Goal: Information Seeking & Learning: Learn about a topic

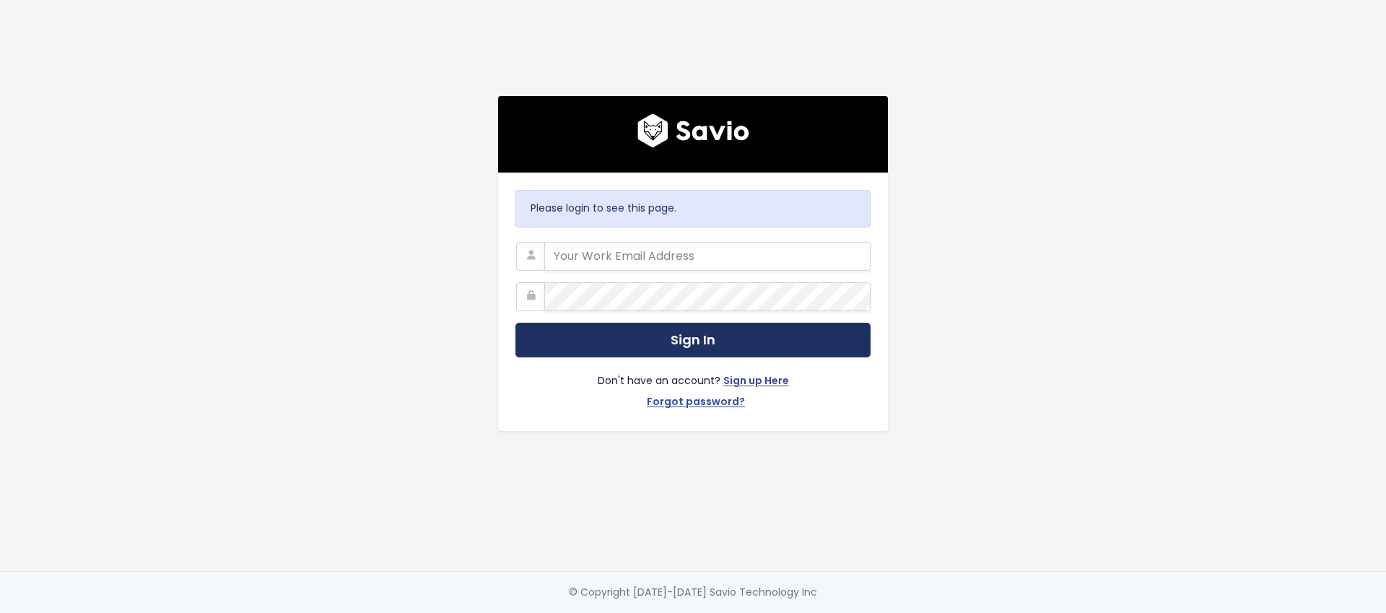
type input "[PERSON_NAME][EMAIL_ADDRESS][PERSON_NAME][DOMAIN_NAME]"
click at [806, 344] on button "Sign In" at bounding box center [693, 340] width 355 height 35
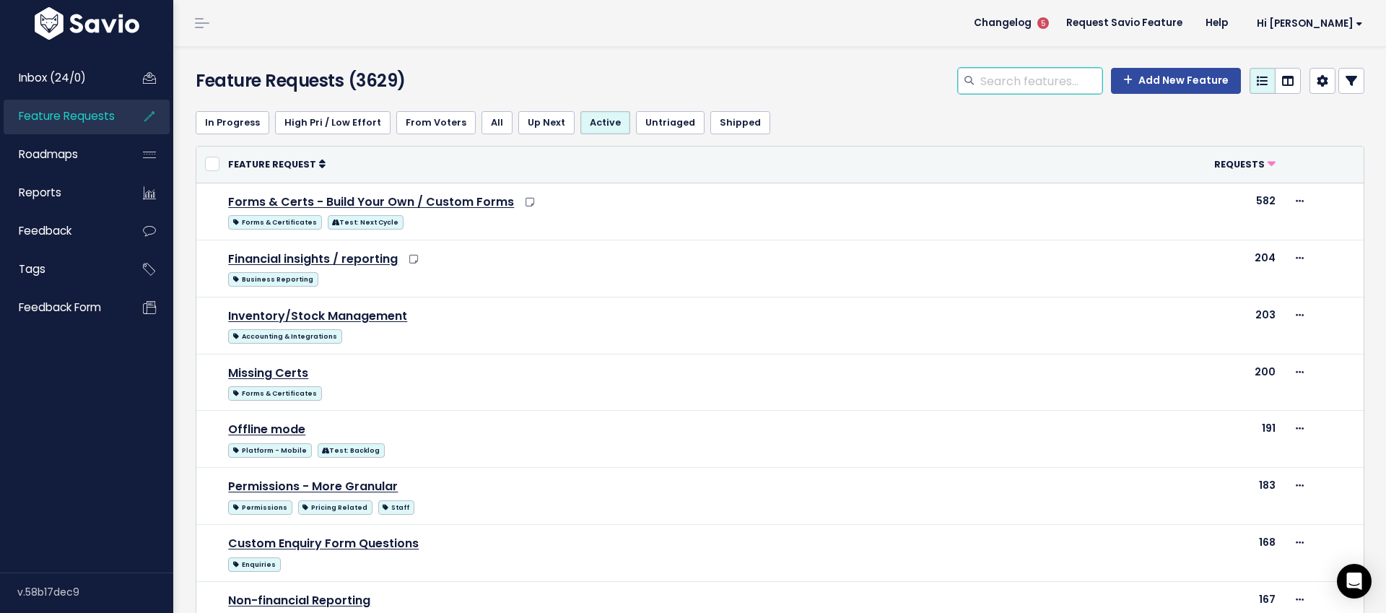
click at [1032, 71] on input "search" at bounding box center [1040, 81] width 123 height 26
type input "sms"
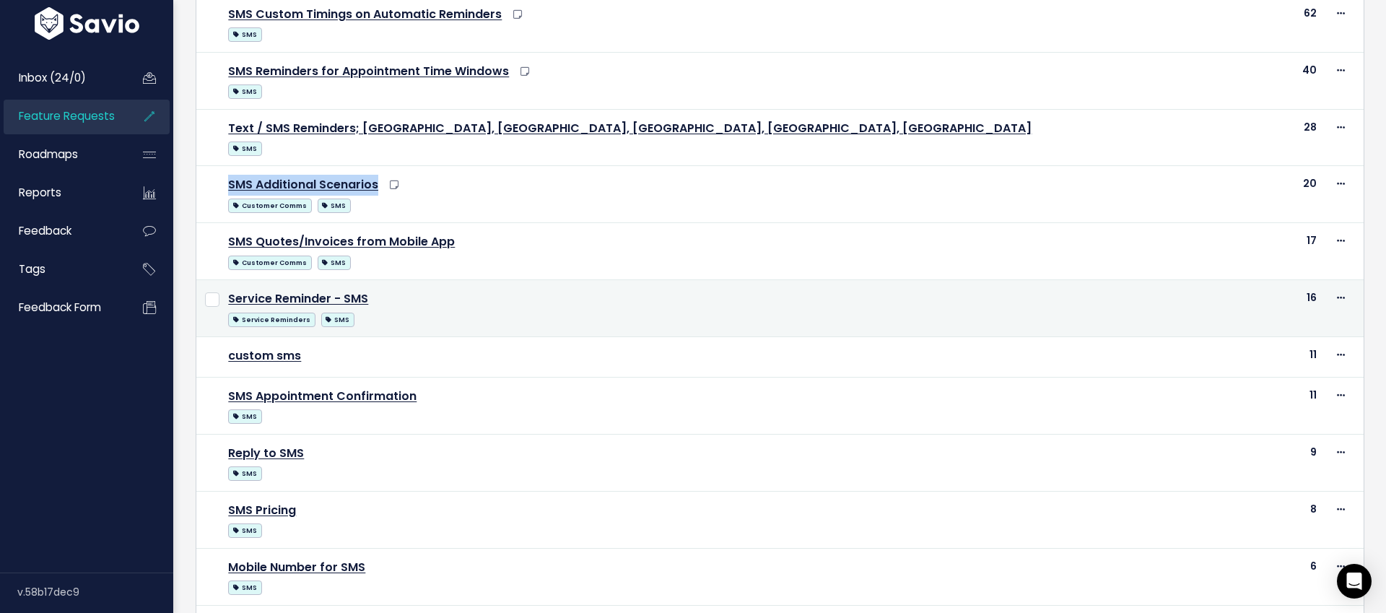
scroll to position [251, 0]
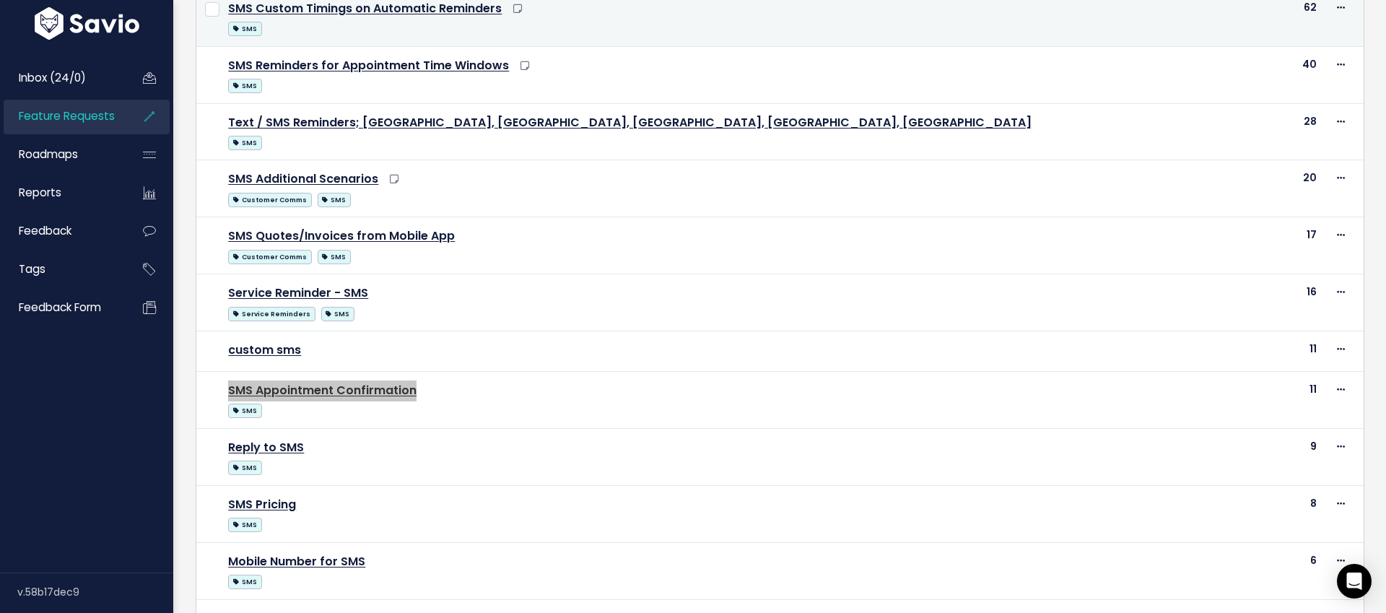
drag, startPoint x: 389, startPoint y: 396, endPoint x: 1027, endPoint y: 6, distance: 747.3
click at [0, 0] on div "Inbox (24/0) Feature Requests Roadmaps" at bounding box center [693, 421] width 1386 height 1345
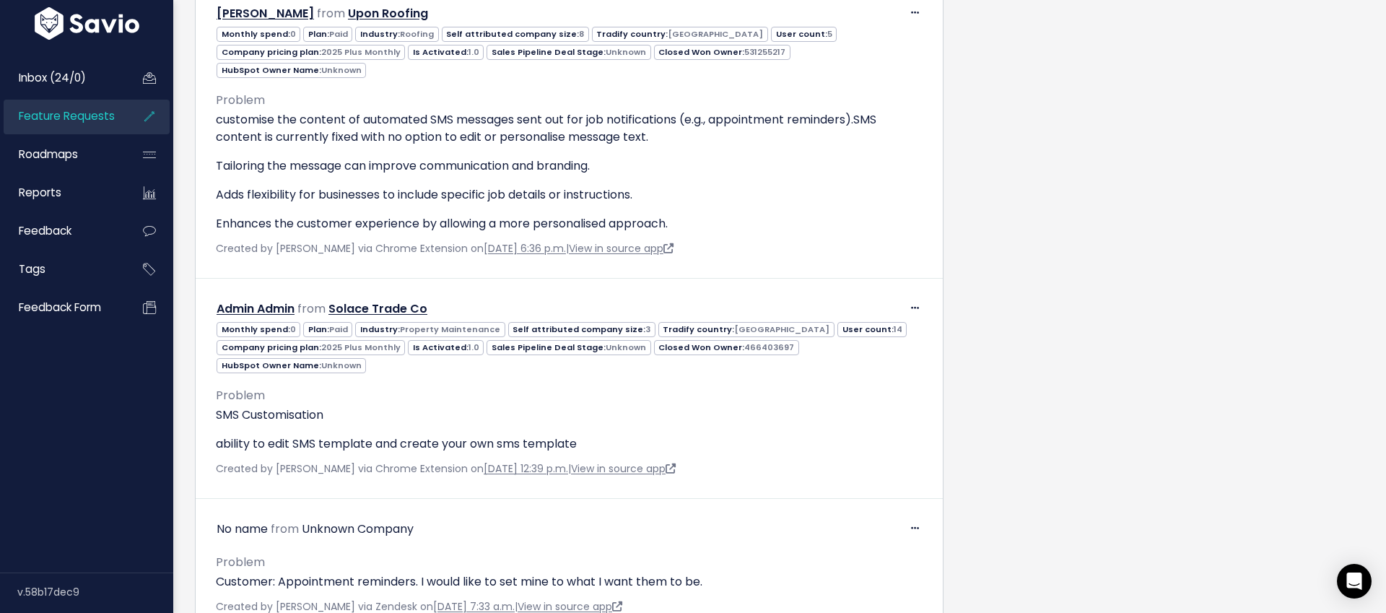
scroll to position [2036, 0]
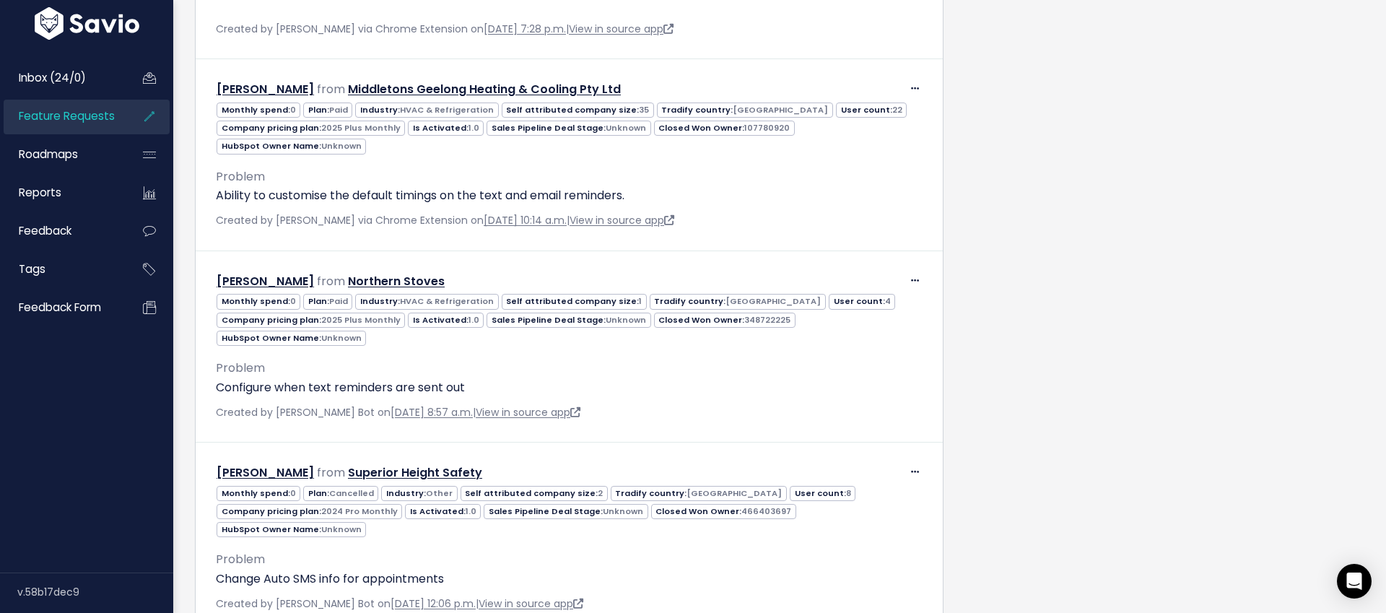
scroll to position [2289, 0]
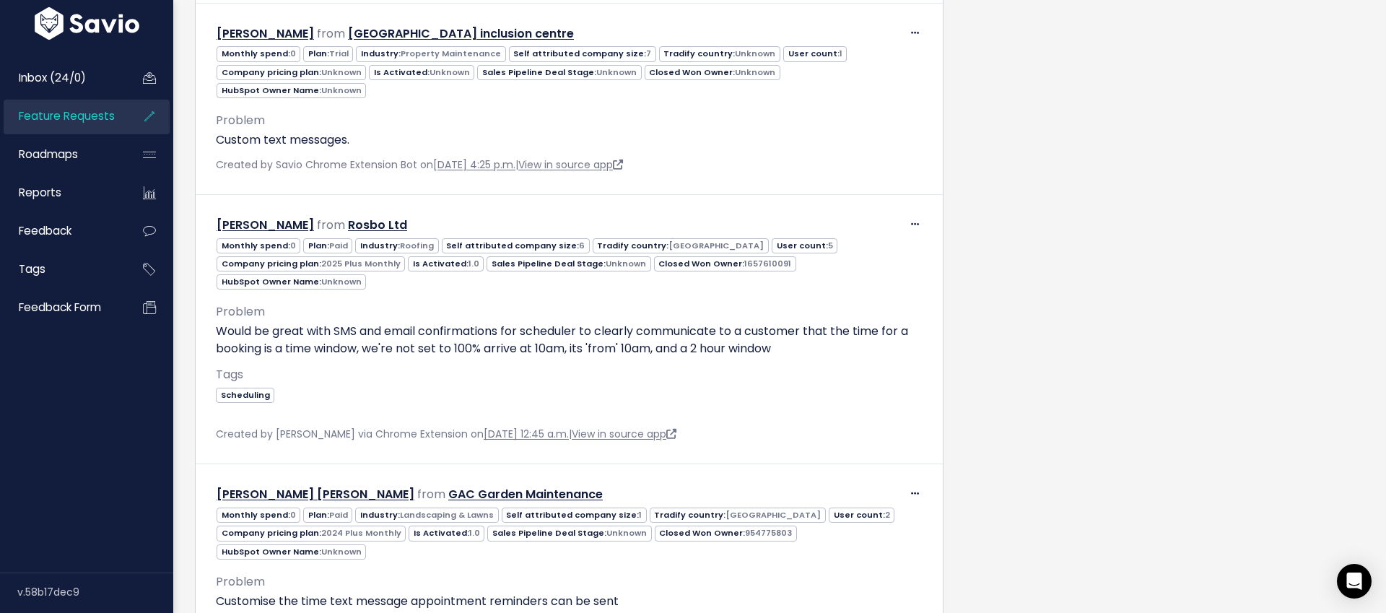
scroll to position [1136, 0]
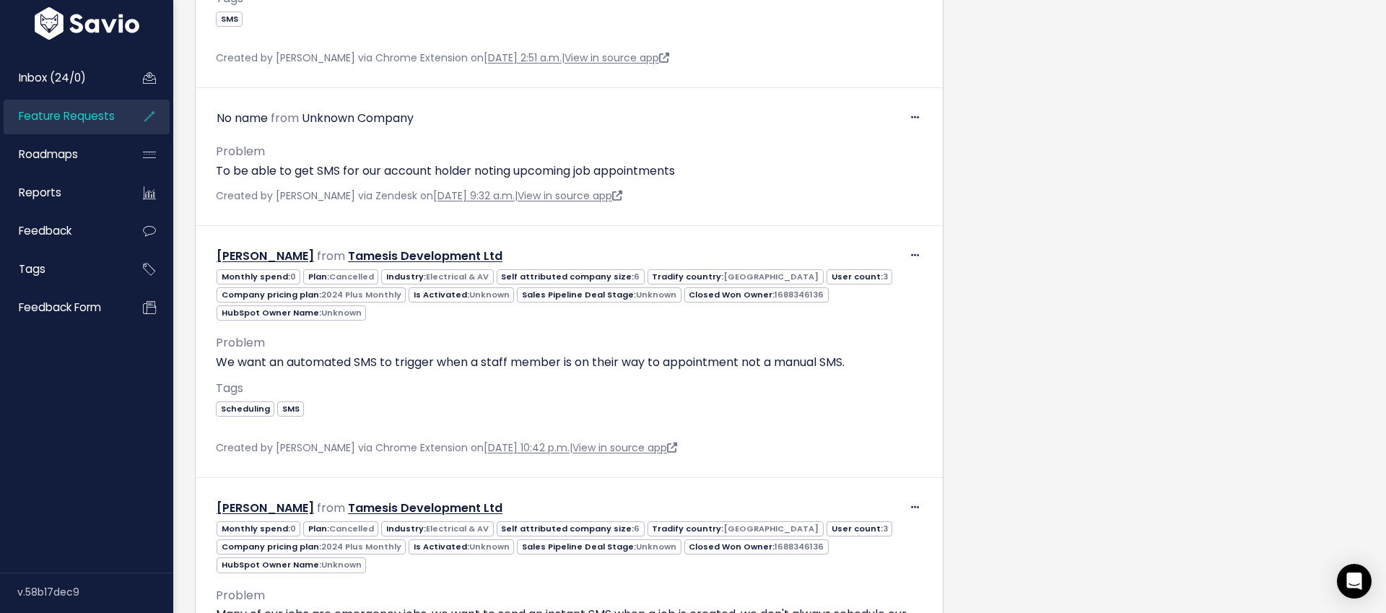
scroll to position [1424, 0]
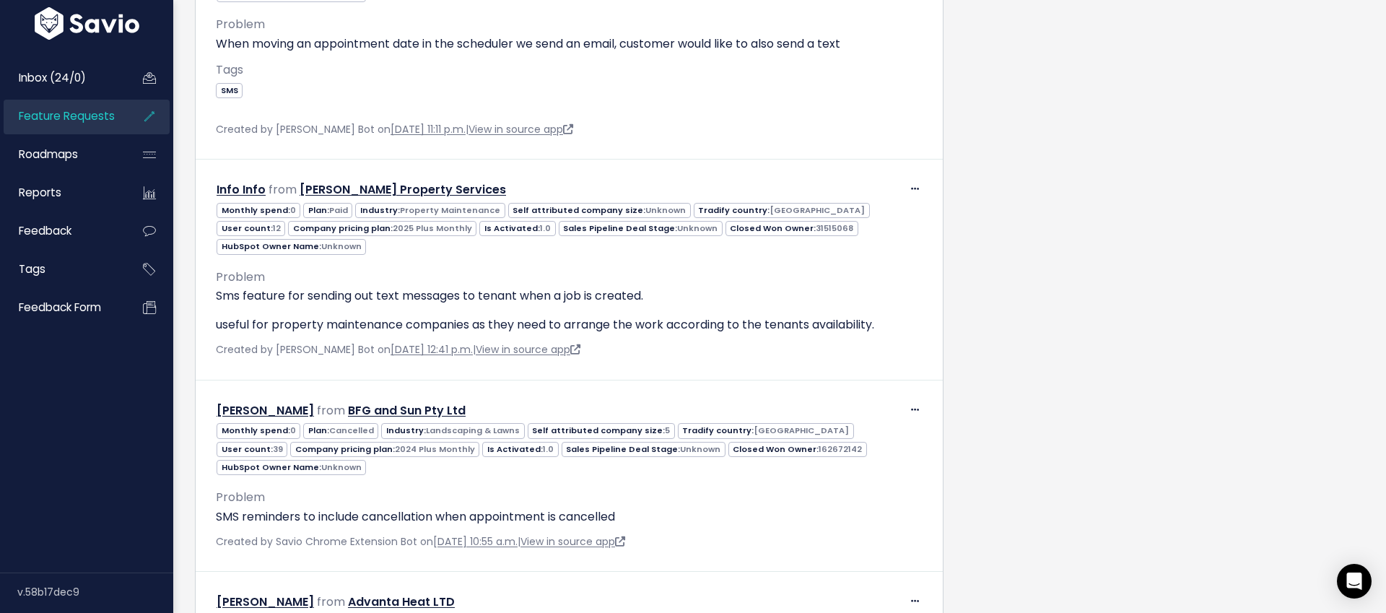
scroll to position [2531, 0]
